Goal: Transaction & Acquisition: Purchase product/service

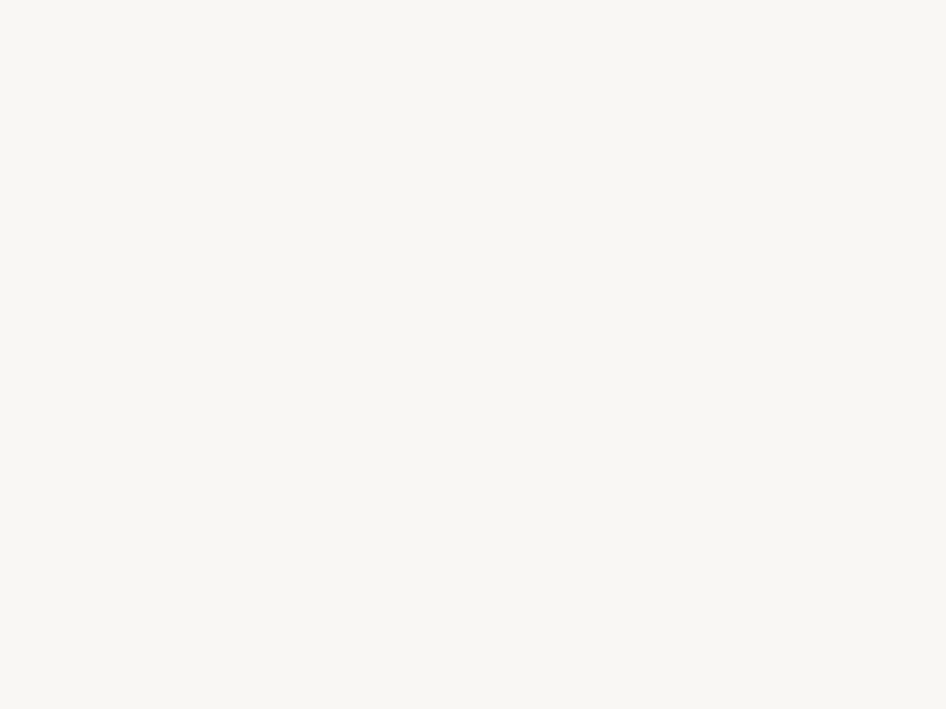
select select "US"
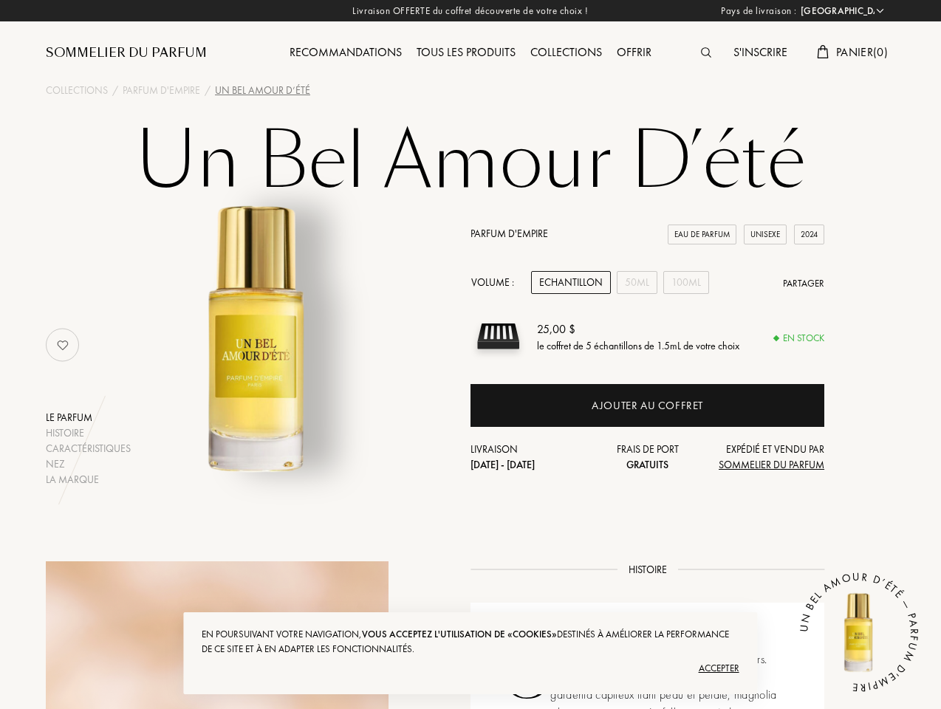
click at [706, 53] on img at bounding box center [706, 52] width 10 height 10
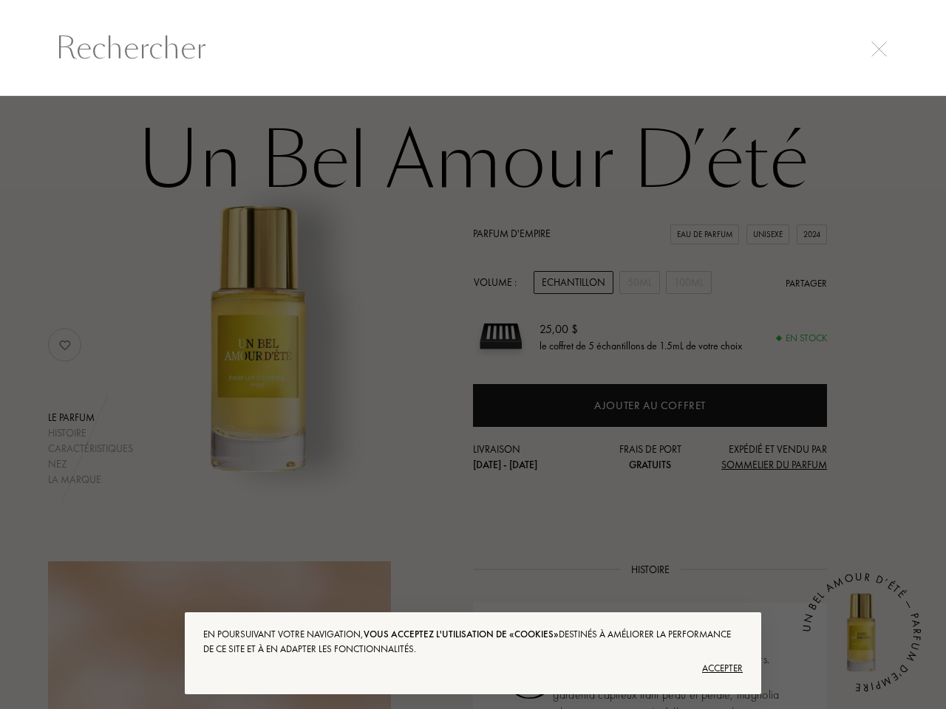
click at [851, 53] on input "text" at bounding box center [473, 48] width 894 height 44
click at [89, 417] on div at bounding box center [473, 403] width 946 height 614
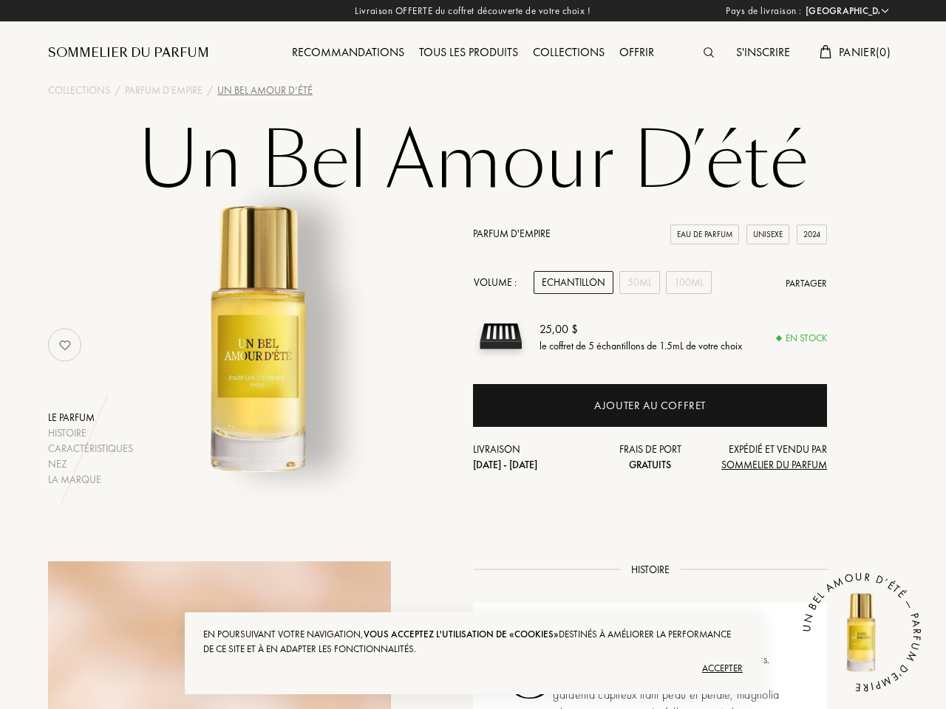
click at [89, 433] on div "Histoire" at bounding box center [90, 434] width 85 height 16
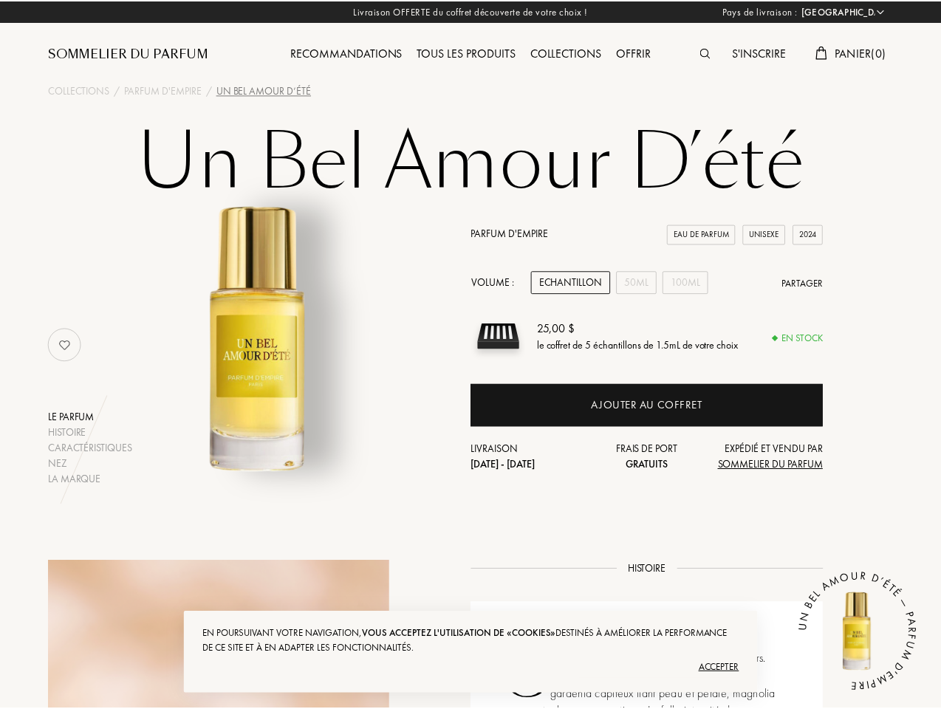
scroll to position [1, 0]
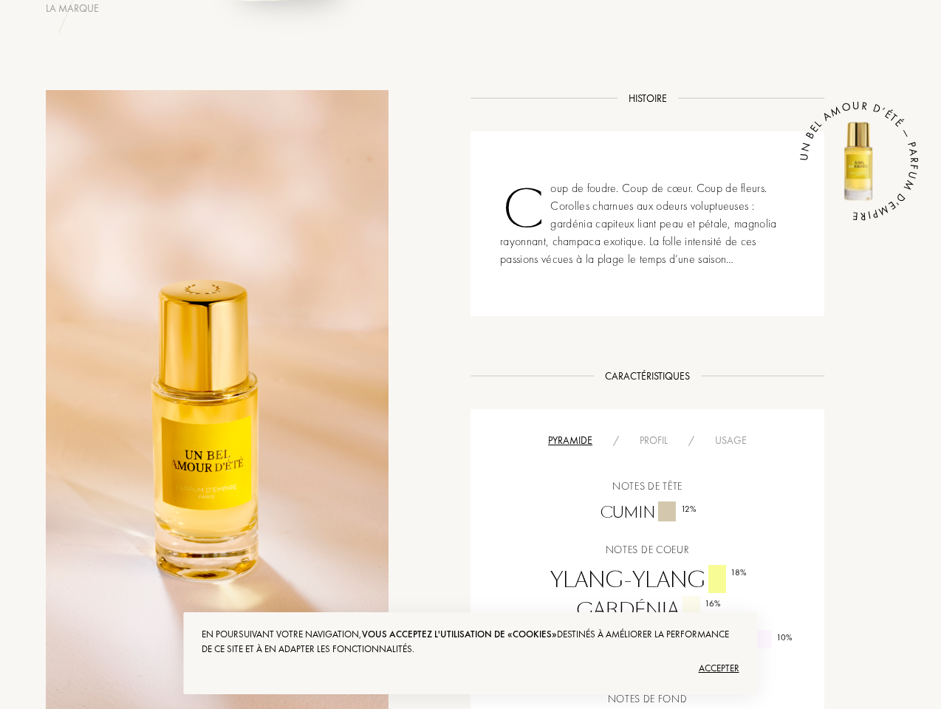
click at [89, 448] on div at bounding box center [217, 442] width 343 height 705
click at [89, 464] on div at bounding box center [217, 442] width 343 height 705
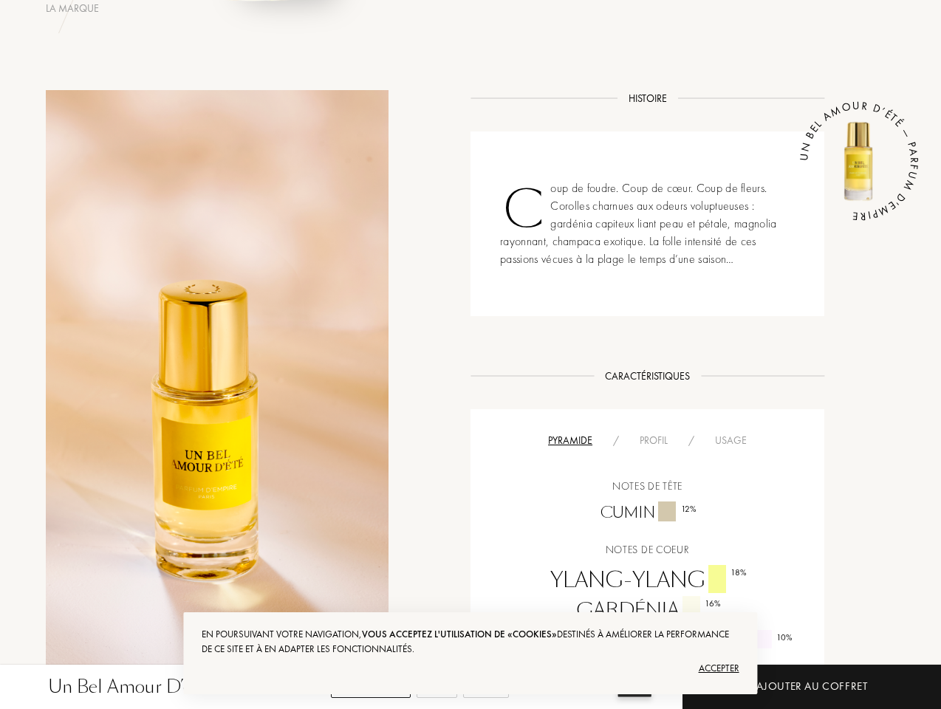
click at [89, 480] on div at bounding box center [217, 442] width 343 height 705
click at [62, 345] on div at bounding box center [217, 442] width 343 height 705
click at [570, 282] on div "Coup de foudre. Coup de cœur. Coup de fleurs. Corolles charnues aux odeurs volu…" at bounding box center [648, 224] width 354 height 185
click at [637, 282] on div "Coup de foudre. Coup de cœur. Coup de fleurs. Corolles charnues aux odeurs volu…" at bounding box center [648, 224] width 354 height 185
